Goal: Navigation & Orientation: Find specific page/section

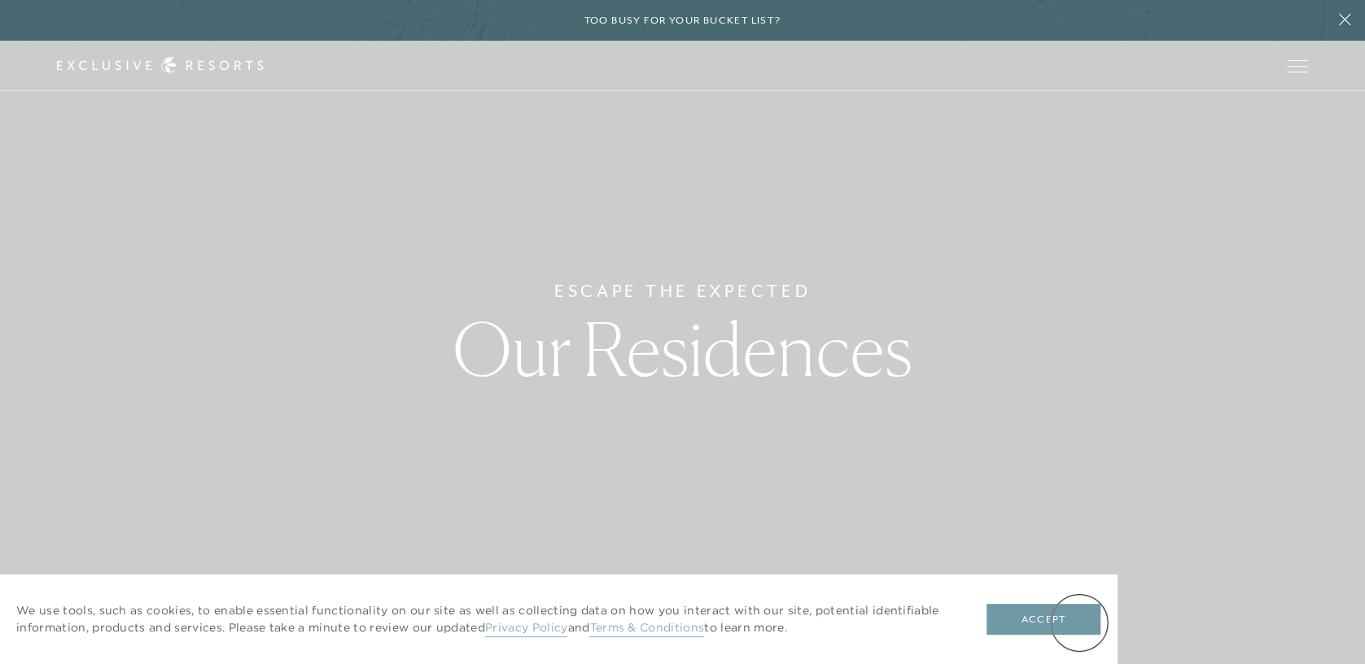
click at [1077, 621] on button "Accept" at bounding box center [1043, 619] width 114 height 31
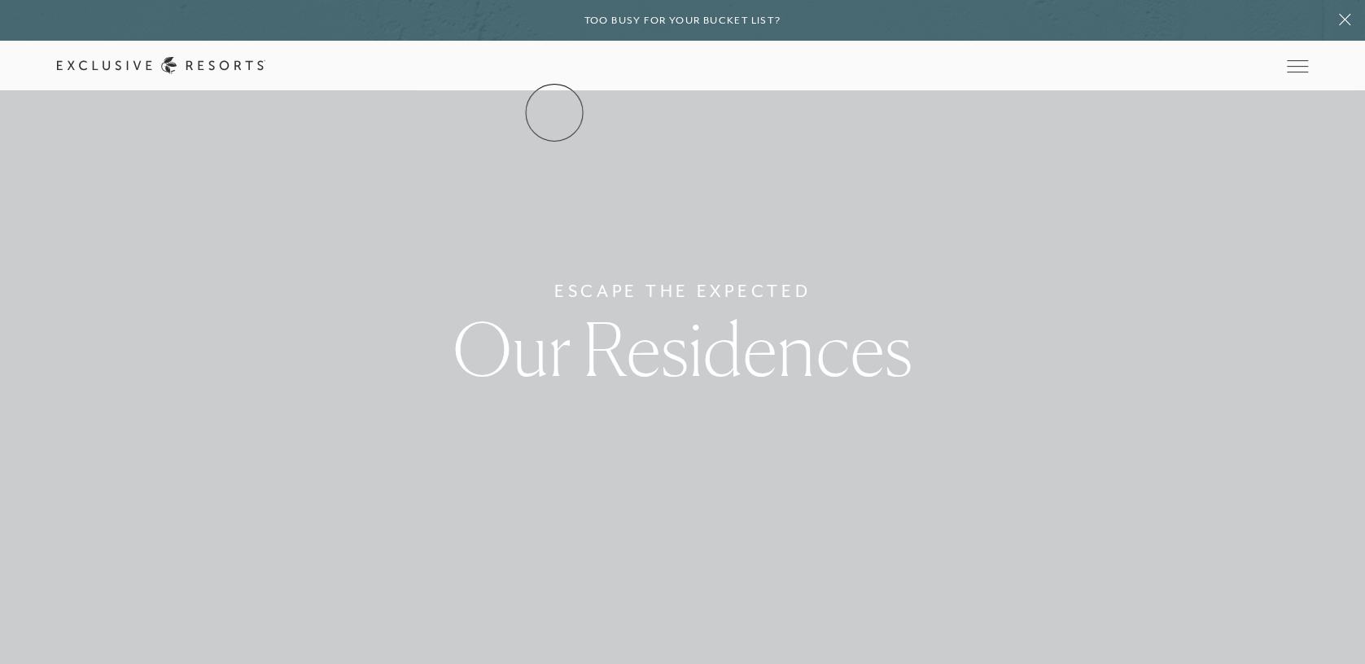
click at [0, 0] on link "The Collection" at bounding box center [0, 0] width 0 height 0
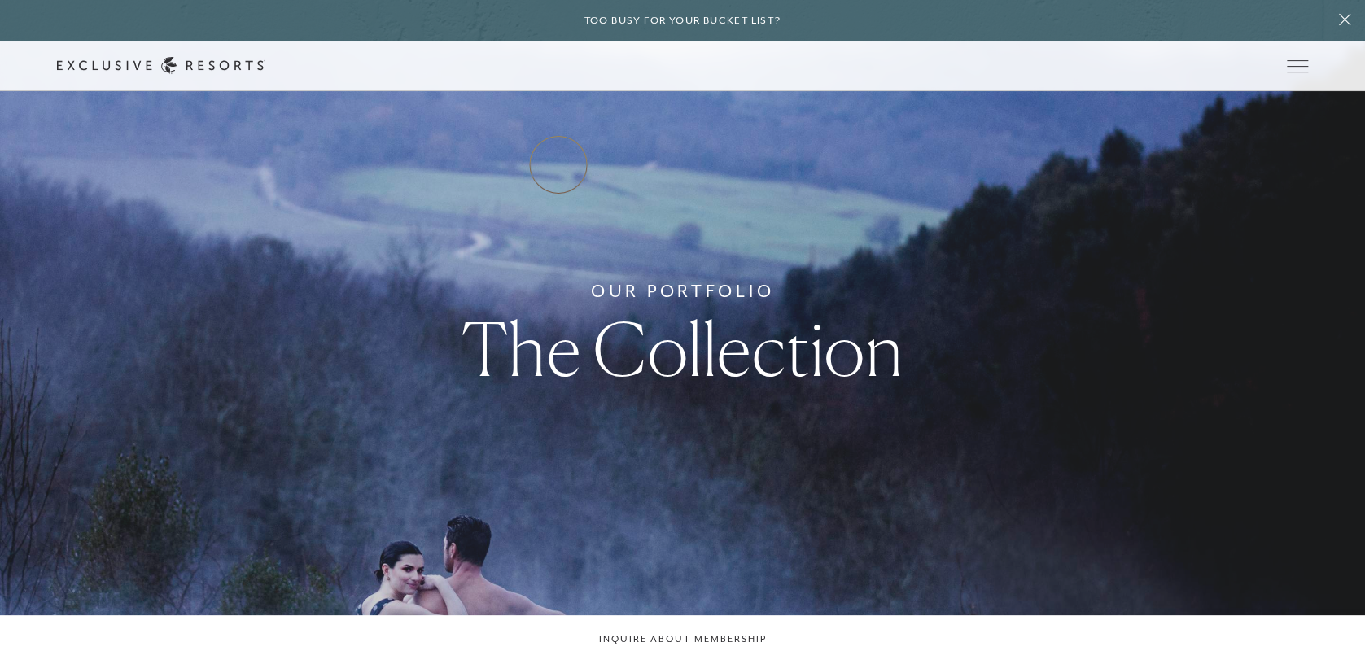
click at [0, 0] on link "Residence Collection" at bounding box center [0, 0] width 0 height 0
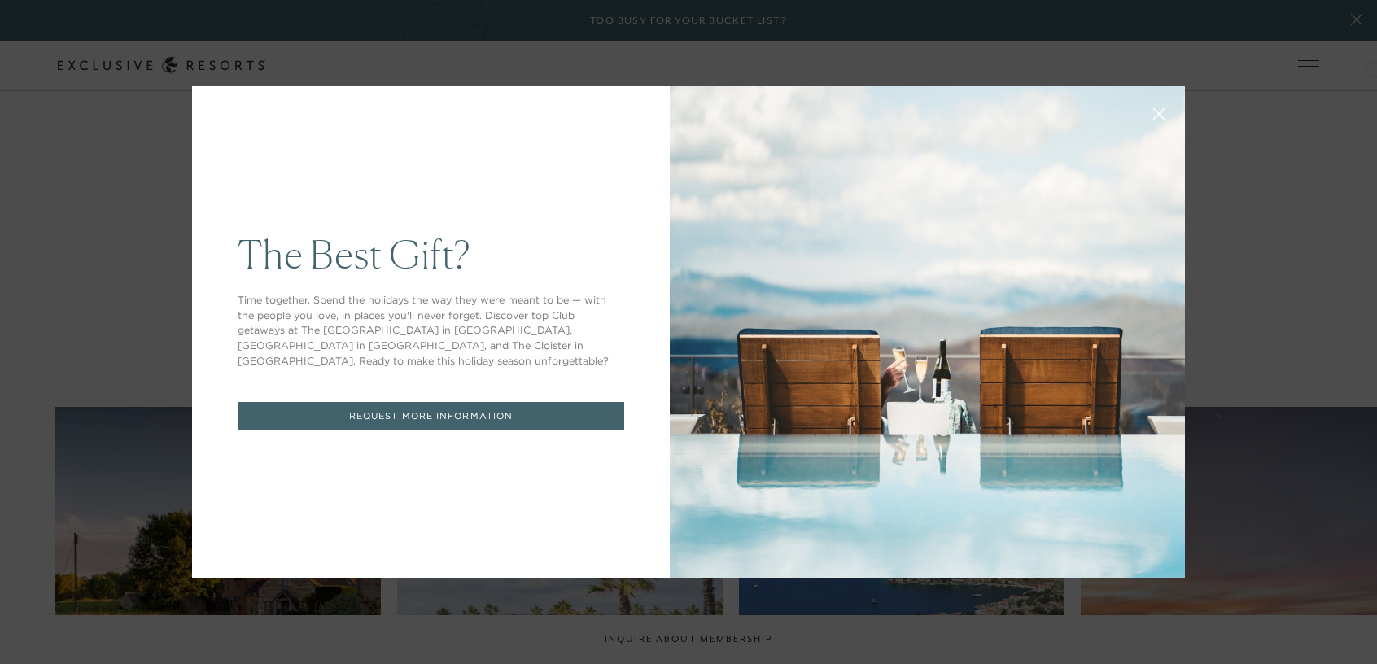
drag, startPoint x: 1370, startPoint y: 24, endPoint x: 1359, endPoint y: 41, distance: 20.5
click at [1154, 113] on icon at bounding box center [1159, 114] width 11 height 11
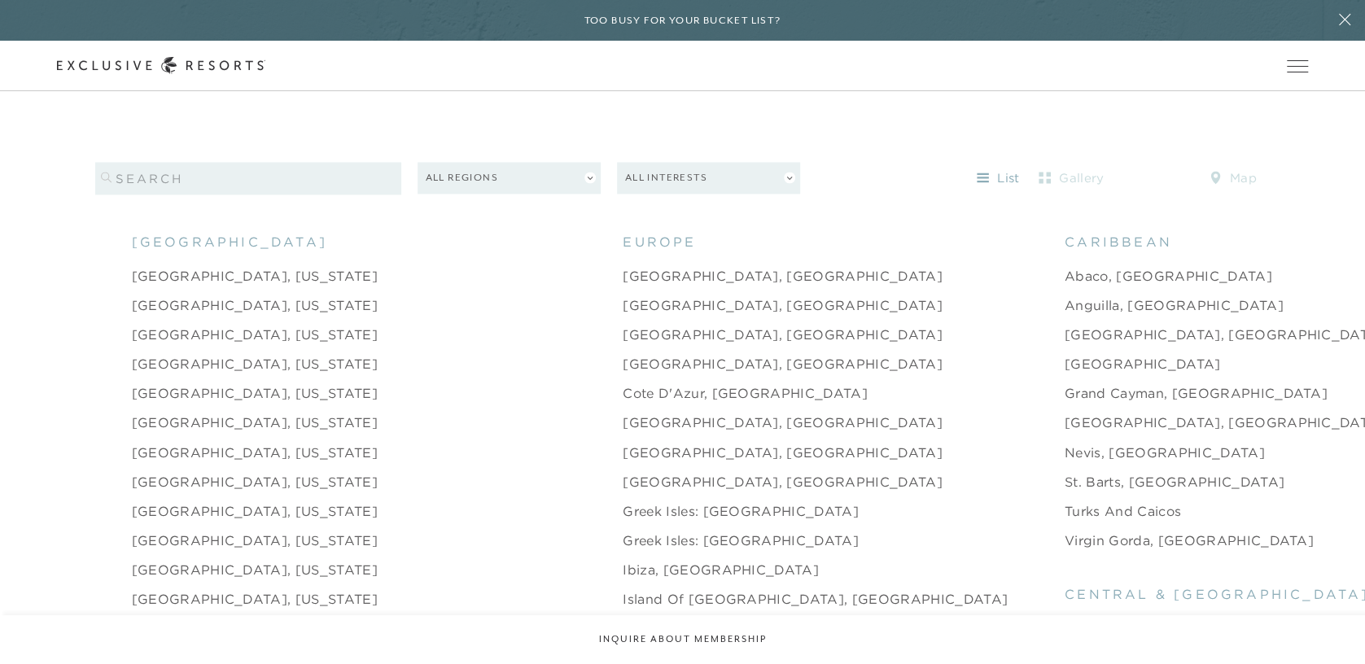
scroll to position [1597, 0]
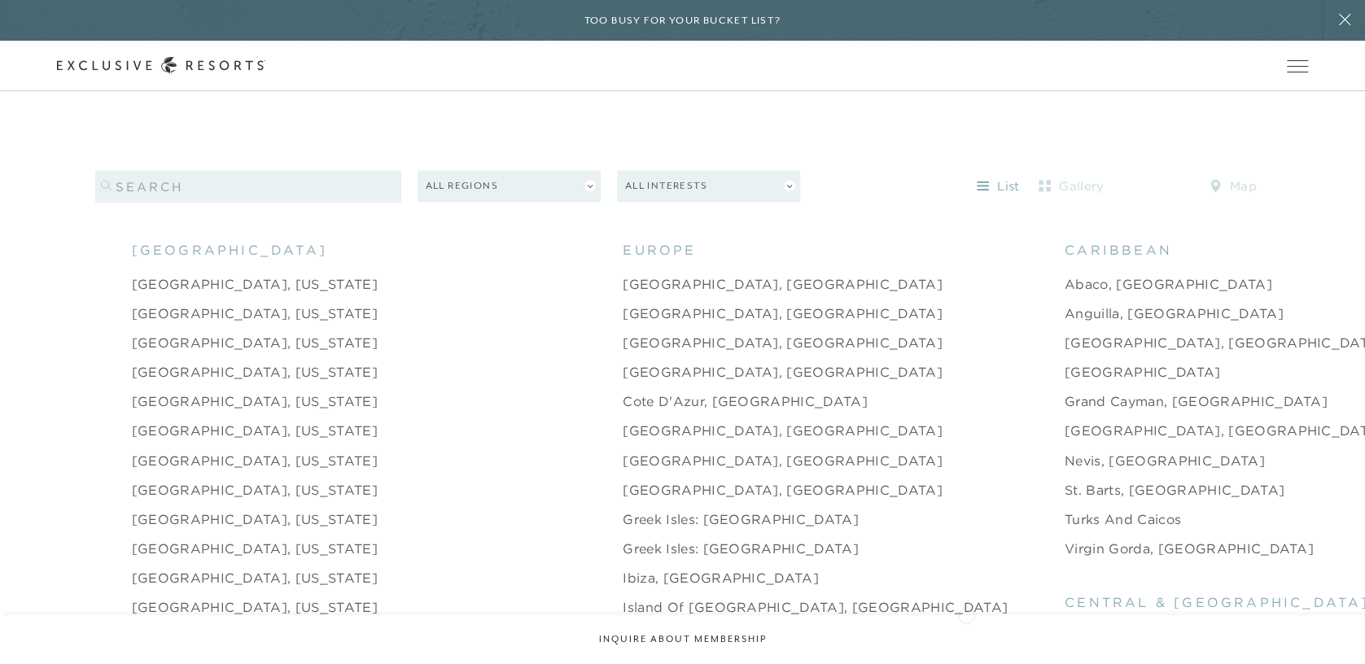
click at [1064, 626] on link "Peninsula Papagayo, [GEOGRAPHIC_DATA]" at bounding box center [1213, 636] width 298 height 20
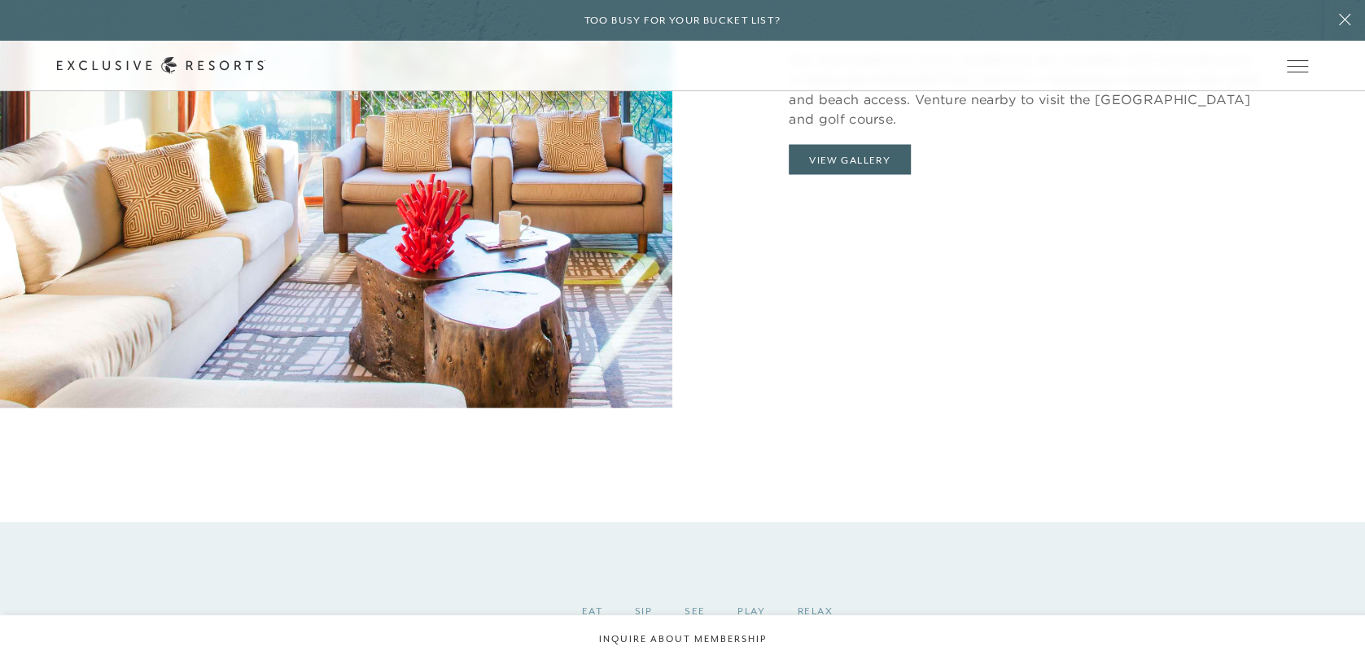
scroll to position [1942, 0]
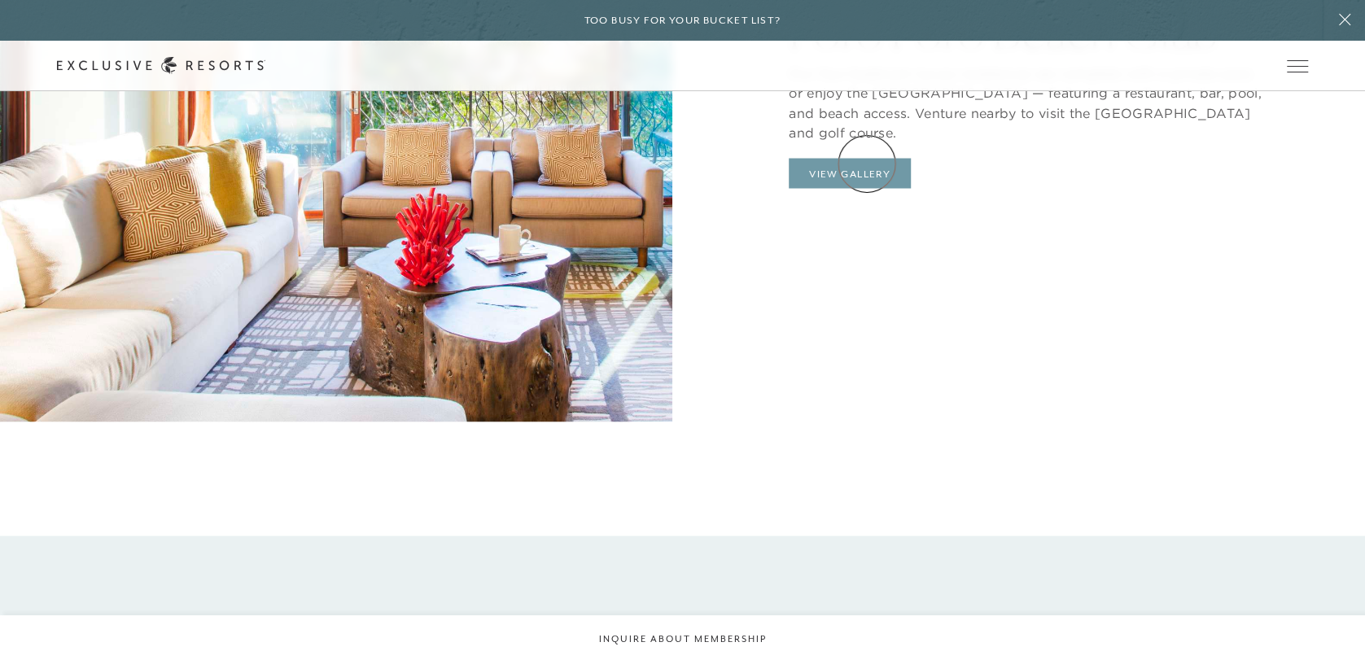
click at [867, 164] on button "View Gallery" at bounding box center [850, 173] width 122 height 31
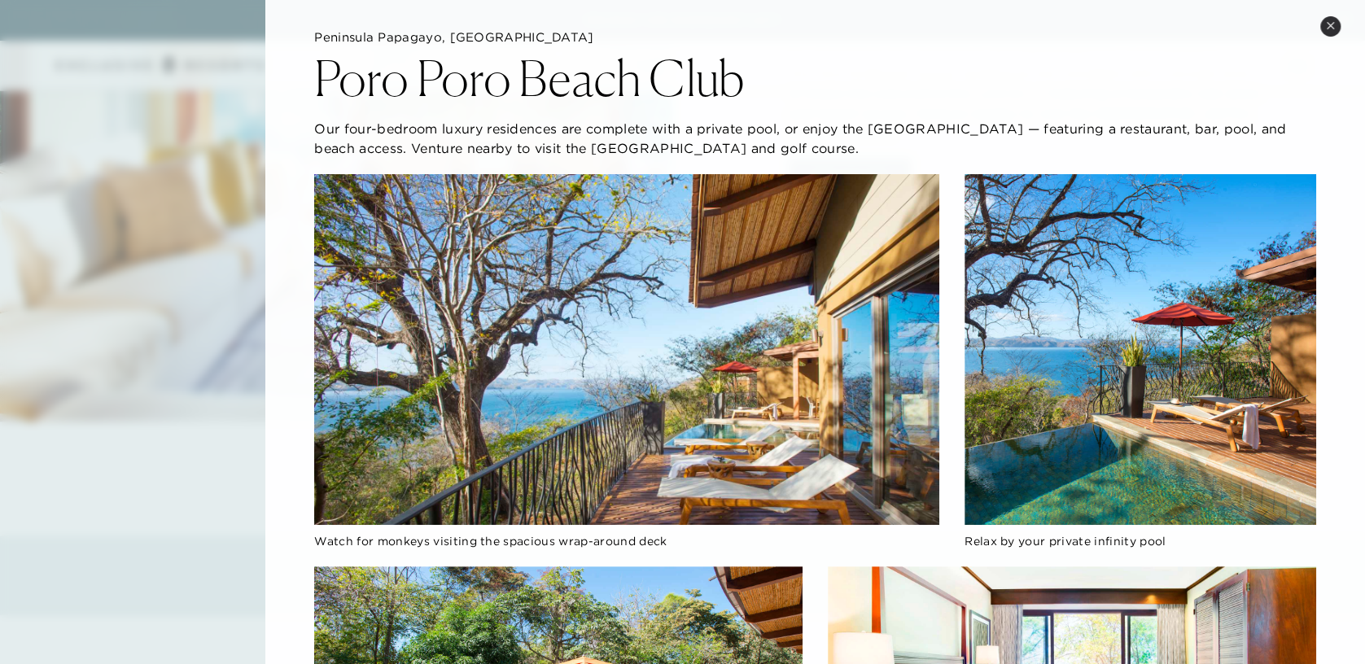
scroll to position [0, 0]
